Goal: Task Accomplishment & Management: Manage account settings

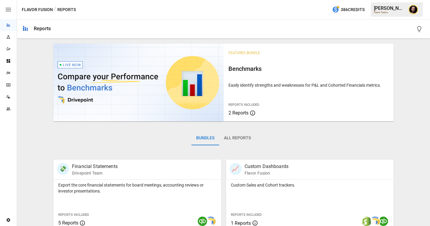
click at [6, 76] on div "Plans" at bounding box center [8, 73] width 17 height 12
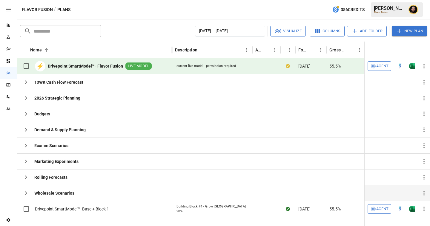
click at [25, 192] on icon "button" at bounding box center [25, 192] width 7 height 7
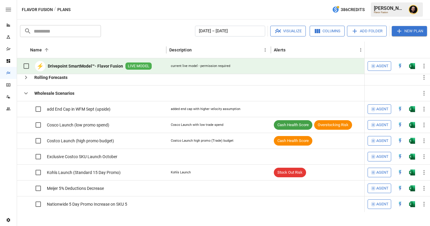
scroll to position [43, 0]
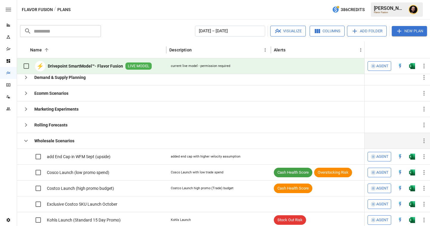
click at [24, 138] on icon "button" at bounding box center [25, 140] width 7 height 7
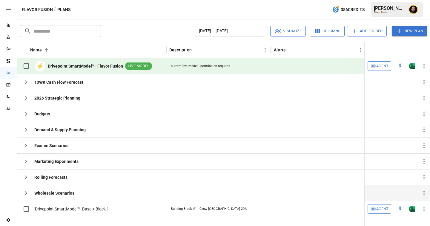
scroll to position [0, 0]
click at [24, 175] on icon "button" at bounding box center [25, 177] width 7 height 7
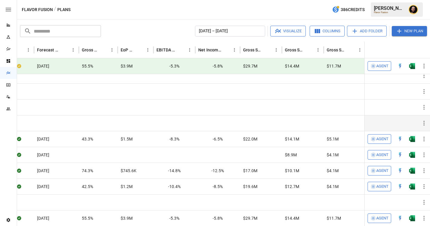
scroll to position [54, 429]
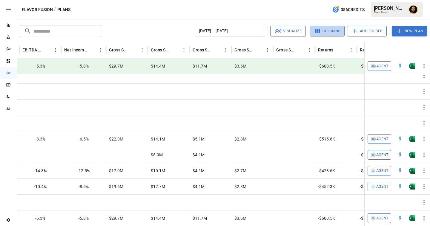
click at [327, 31] on button "Columns" at bounding box center [327, 31] width 35 height 11
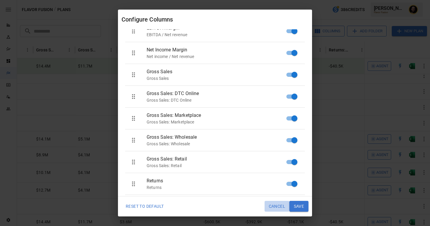
click at [276, 205] on button "Cancel" at bounding box center [277, 206] width 25 height 11
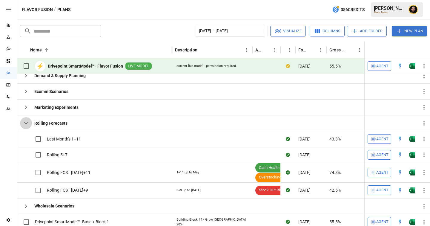
click at [27, 122] on icon "button" at bounding box center [25, 122] width 7 height 7
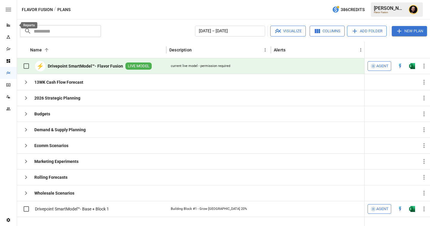
click at [7, 24] on icon "Reports" at bounding box center [8, 25] width 3 height 3
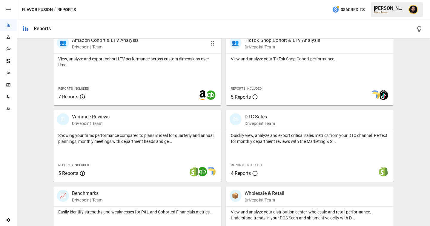
scroll to position [310, 0]
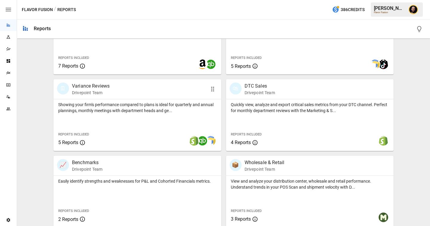
click at [131, 116] on div "Showing your firm's performance compared to plans is ideal for quarterly and an…" at bounding box center [137, 125] width 168 height 52
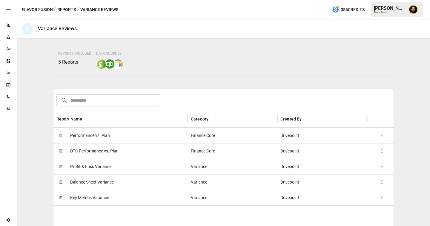
scroll to position [50, 0]
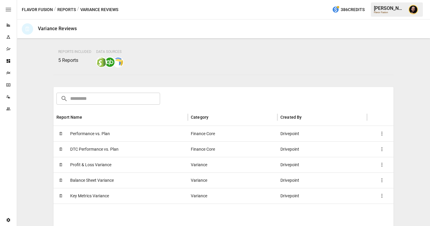
click at [104, 163] on span "Profit & Loss Variance" at bounding box center [90, 164] width 41 height 15
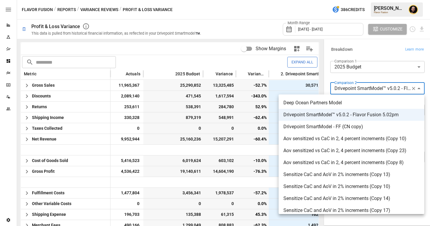
click at [362, 0] on body "Reports Experiments Dazzler Studio Dashboards Plans SmartModel ™ Data Sources T…" at bounding box center [215, 0] width 430 height 0
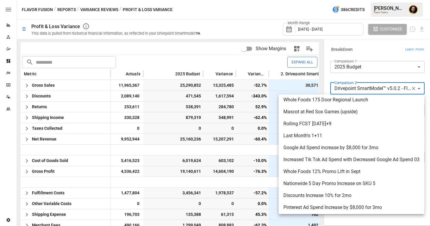
scroll to position [647, 0]
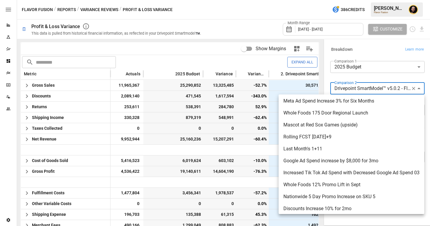
click at [376, 51] on div at bounding box center [215, 113] width 430 height 226
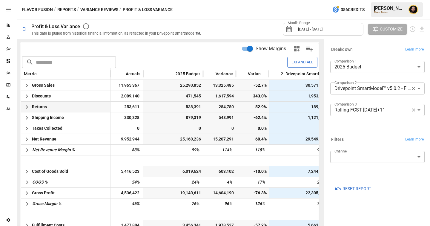
click at [26, 105] on icon "button" at bounding box center [27, 107] width 2 height 4
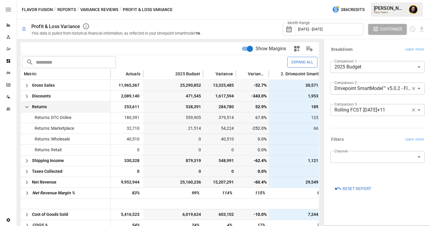
click at [26, 105] on icon "button" at bounding box center [26, 106] width 7 height 7
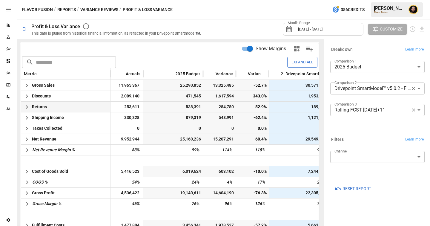
scroll to position [191, 0]
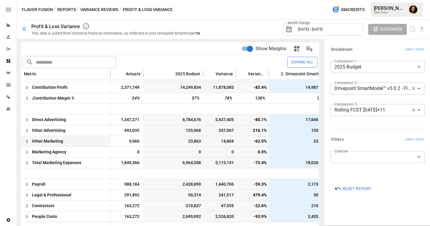
click at [27, 140] on icon "button" at bounding box center [26, 141] width 7 height 7
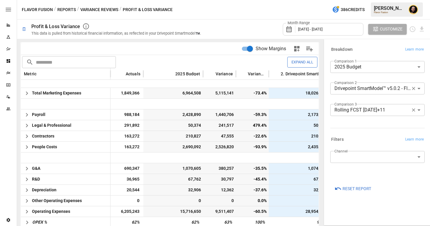
scroll to position [372, 0]
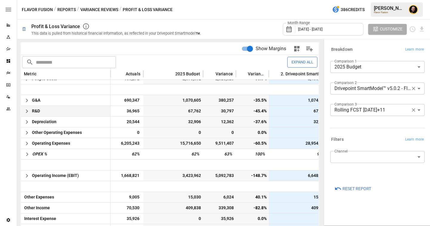
click at [27, 111] on icon "button" at bounding box center [27, 111] width 2 height 4
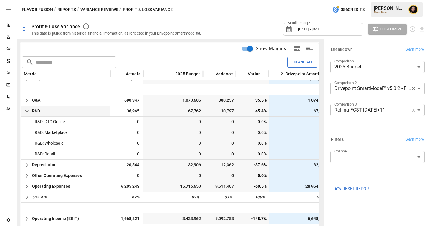
click at [29, 112] on icon "button" at bounding box center [26, 111] width 7 height 7
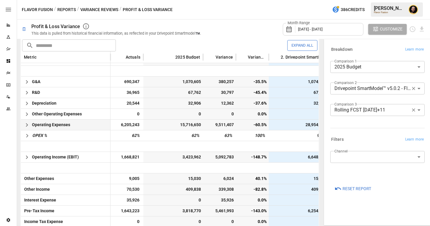
scroll to position [17, 0]
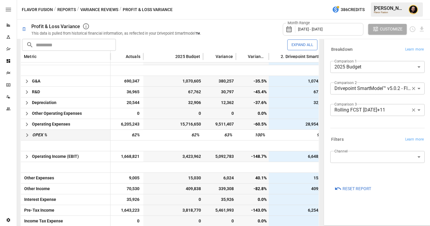
click at [30, 135] on icon "button" at bounding box center [27, 134] width 7 height 7
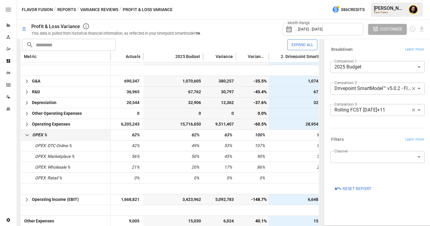
click at [30, 135] on icon "button" at bounding box center [27, 134] width 7 height 7
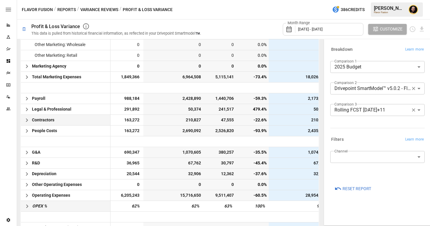
scroll to position [152, 0]
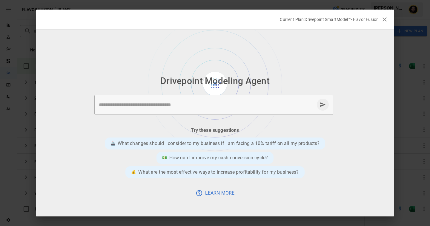
click at [185, 109] on div "* ​" at bounding box center [213, 105] width 239 height 20
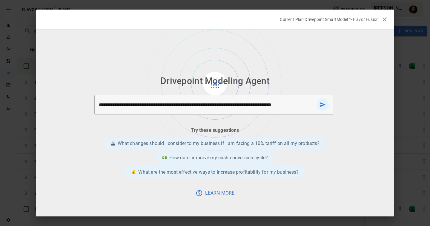
type textarea "**********"
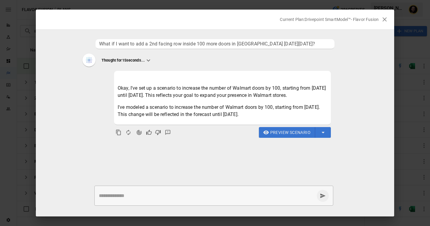
click at [149, 192] on textarea at bounding box center [207, 195] width 216 height 7
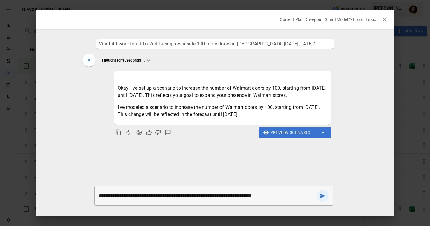
type textarea "**********"
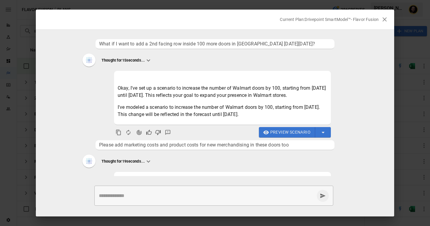
scroll to position [93, 0]
